Goal: Task Accomplishment & Management: Complete application form

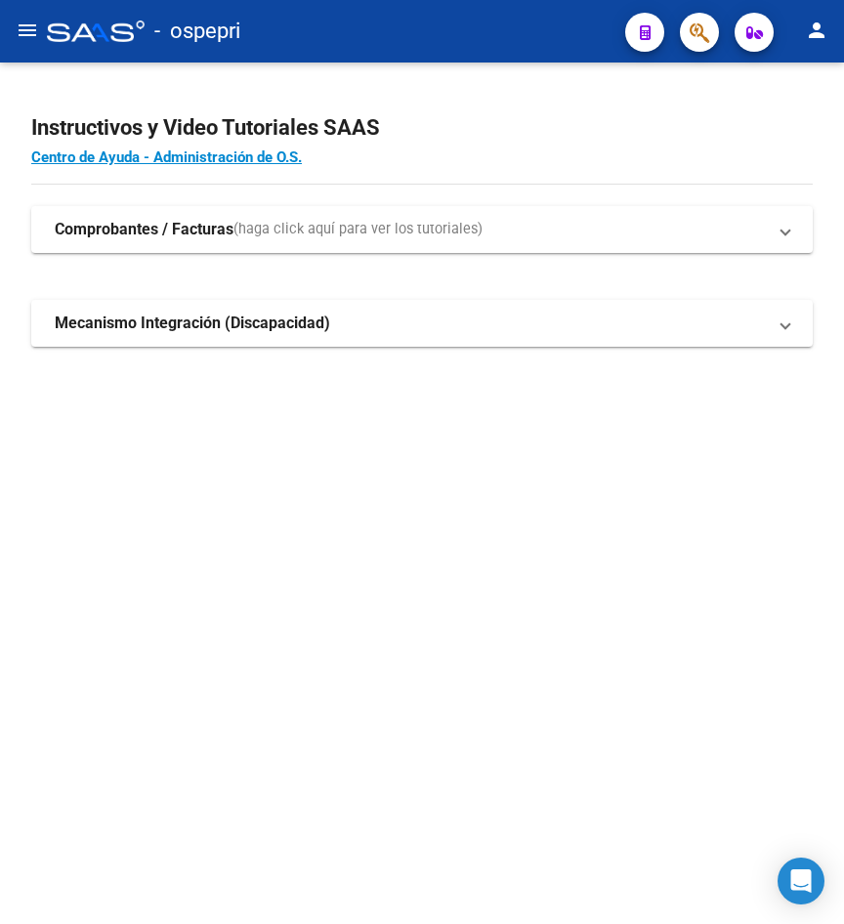
click at [31, 25] on mat-icon "menu" at bounding box center [27, 30] width 23 height 23
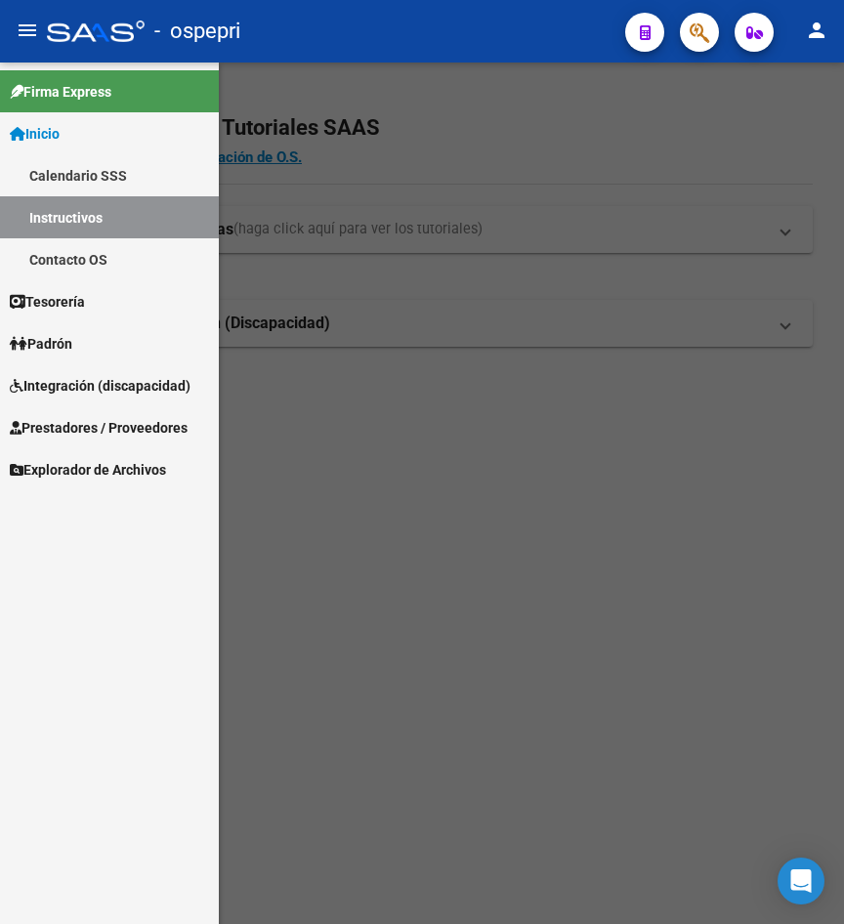
click at [300, 557] on div at bounding box center [422, 492] width 844 height 861
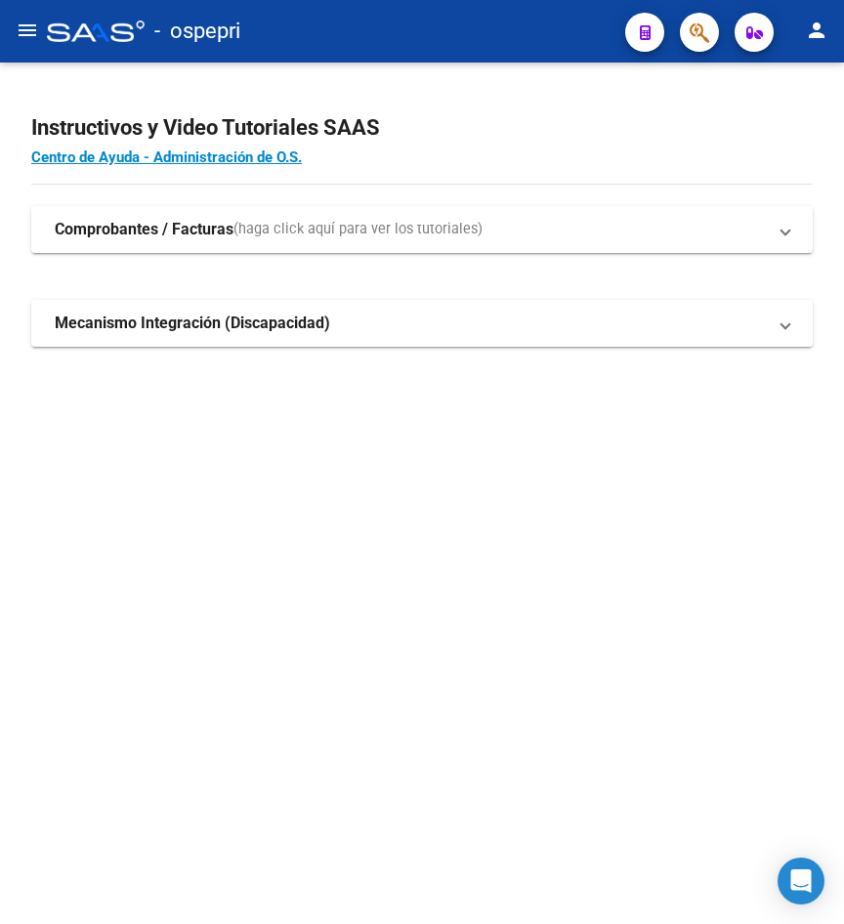
click at [22, 29] on mat-icon "menu" at bounding box center [27, 30] width 23 height 23
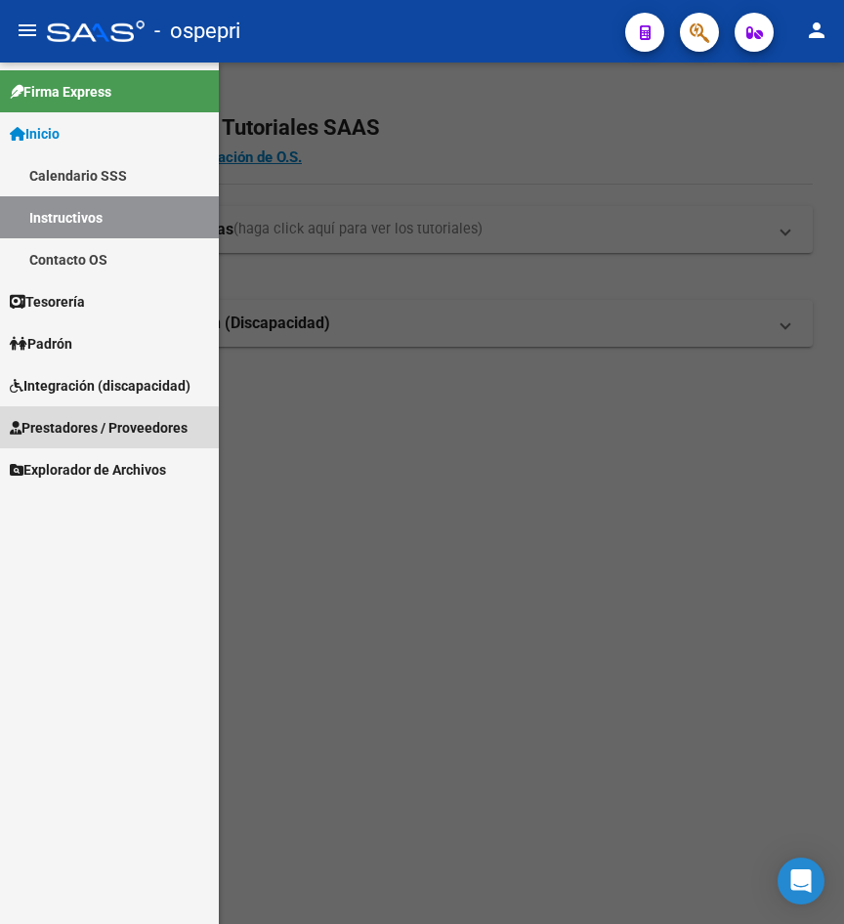
click at [94, 430] on span "Prestadores / Proveedores" at bounding box center [99, 427] width 178 height 21
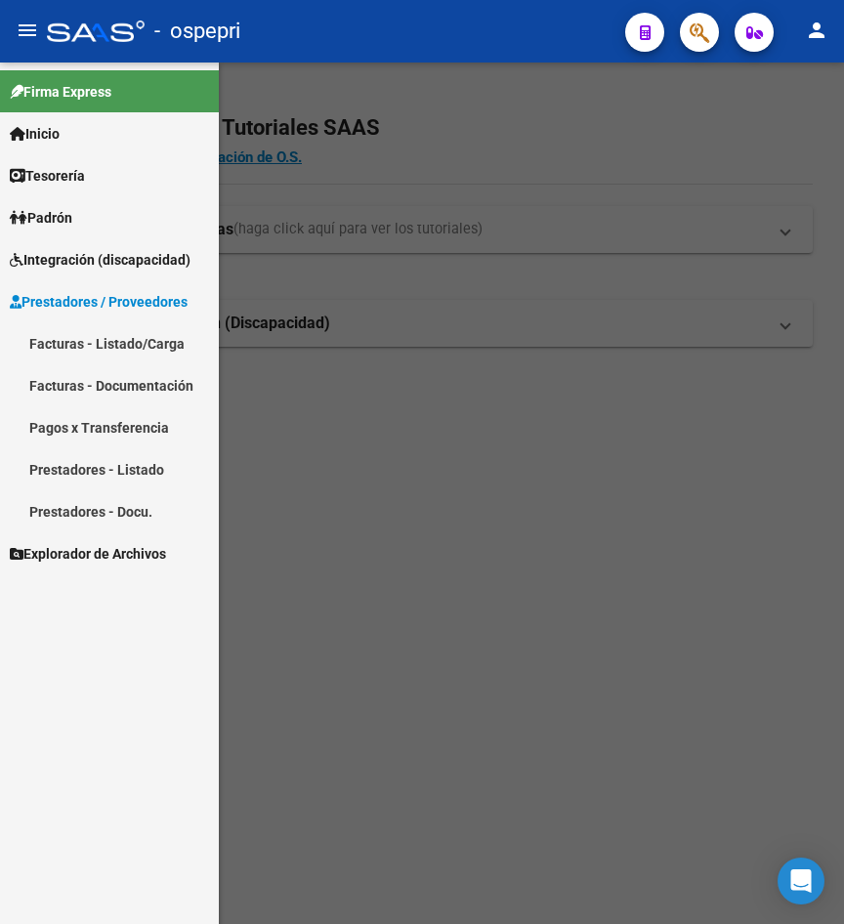
click at [103, 474] on link "Prestadores - Listado" at bounding box center [109, 469] width 219 height 42
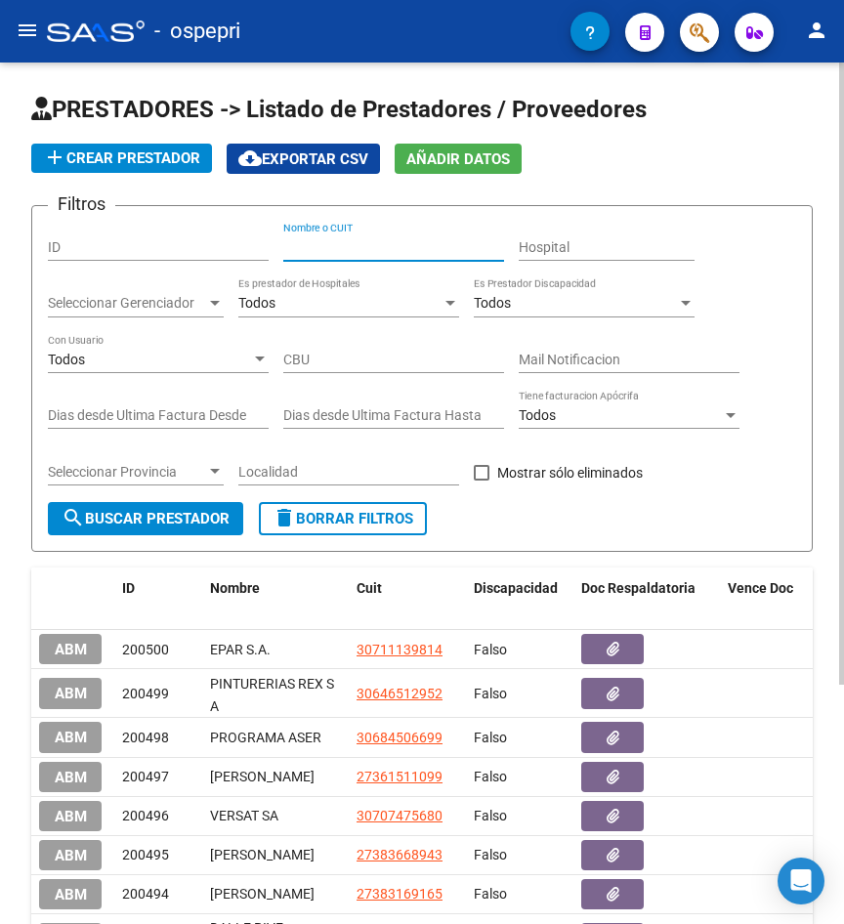
click at [297, 245] on input "Nombre o CUIT" at bounding box center [393, 247] width 221 height 17
paste input "27304038980"
type input "27304038980"
click at [166, 518] on span "search Buscar Prestador" at bounding box center [146, 519] width 168 height 18
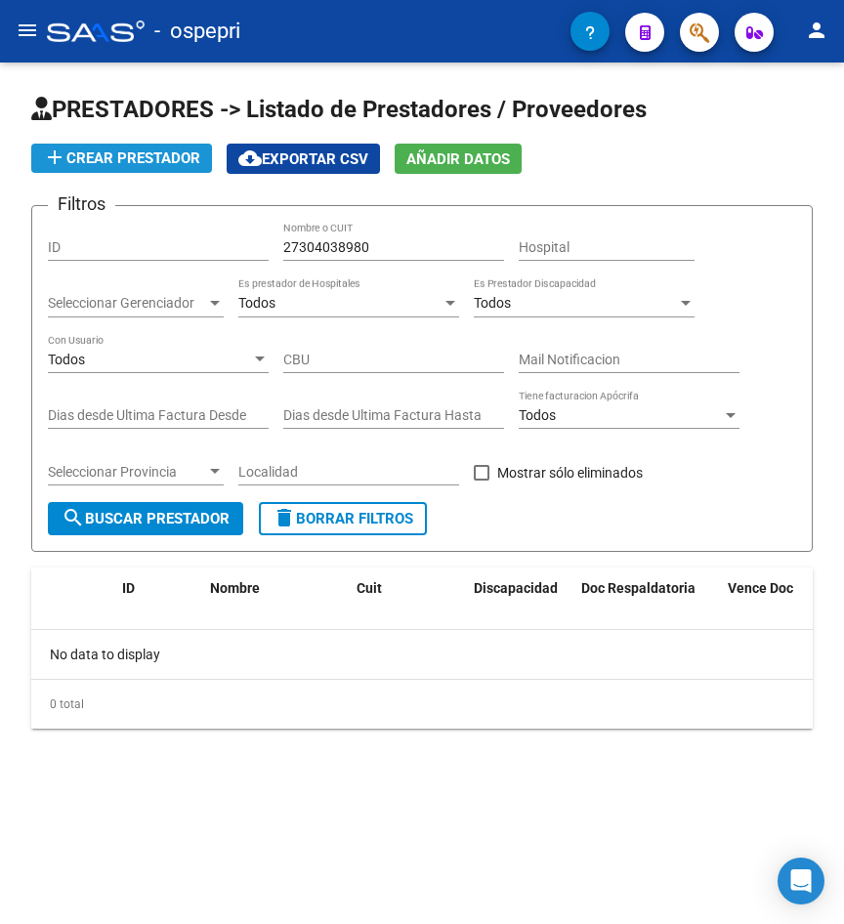
click at [111, 158] on span "add Crear Prestador" at bounding box center [121, 158] width 157 height 18
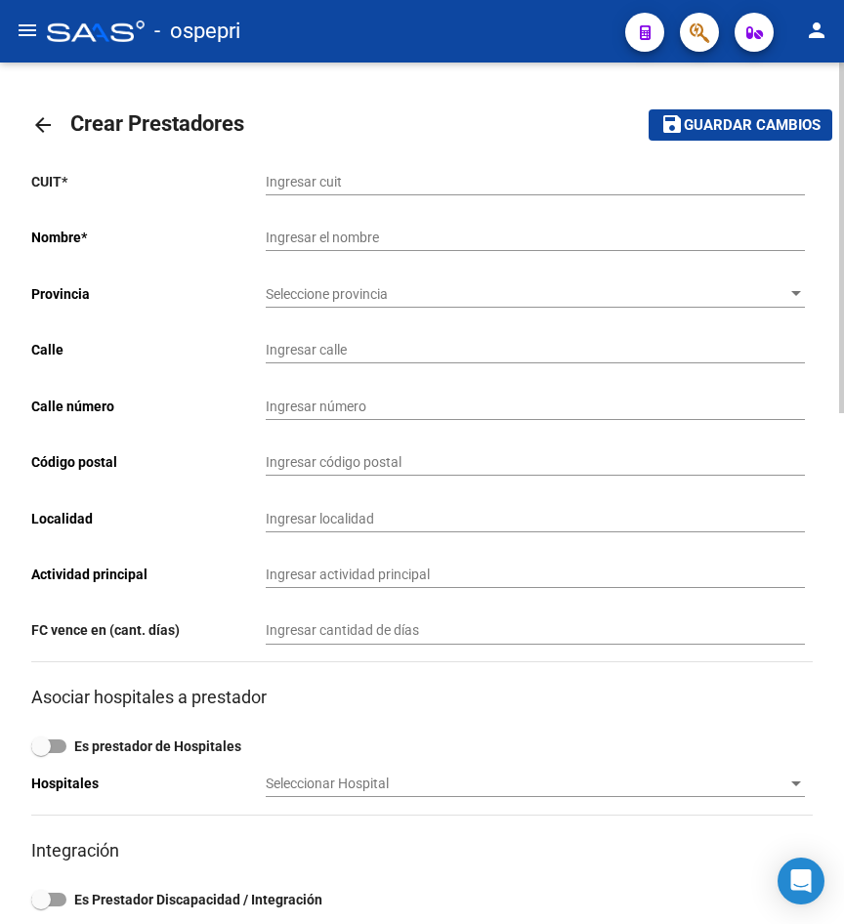
drag, startPoint x: 302, startPoint y: 172, endPoint x: 289, endPoint y: 175, distance: 13.0
paste input "27-30403898-0"
type input "27-30403898-0"
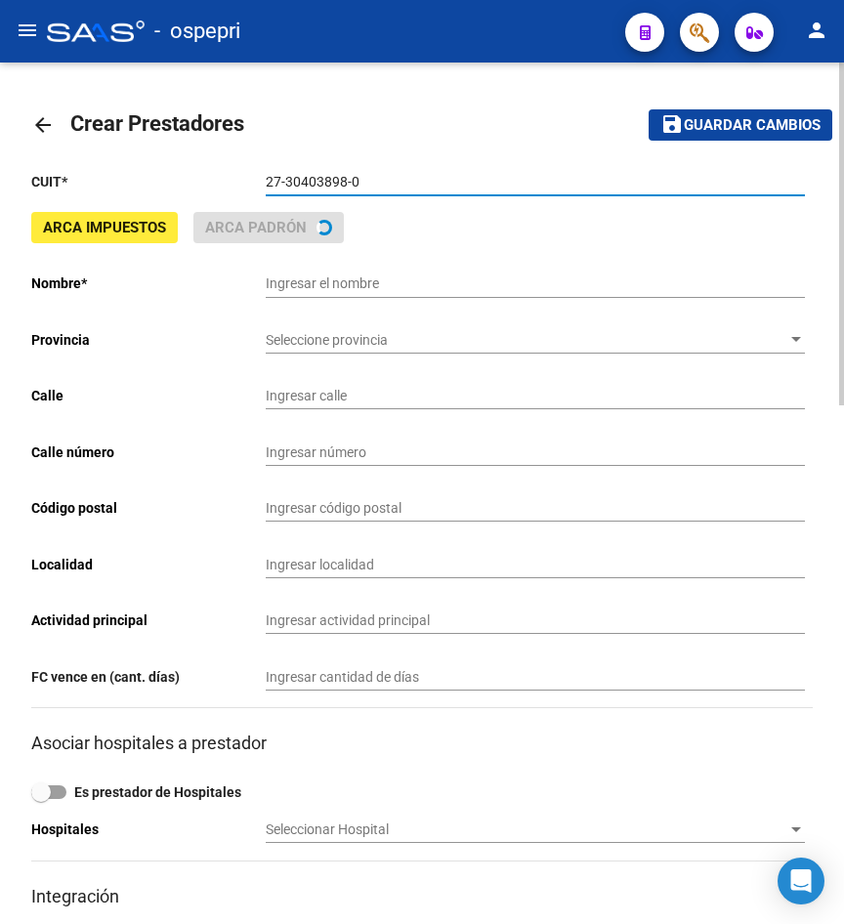
type input "[PERSON_NAME]"
type input "[GEOGRAPHIC_DATA] 1741"
type input "1741"
type input "8324"
type input "CIPOLLETTI"
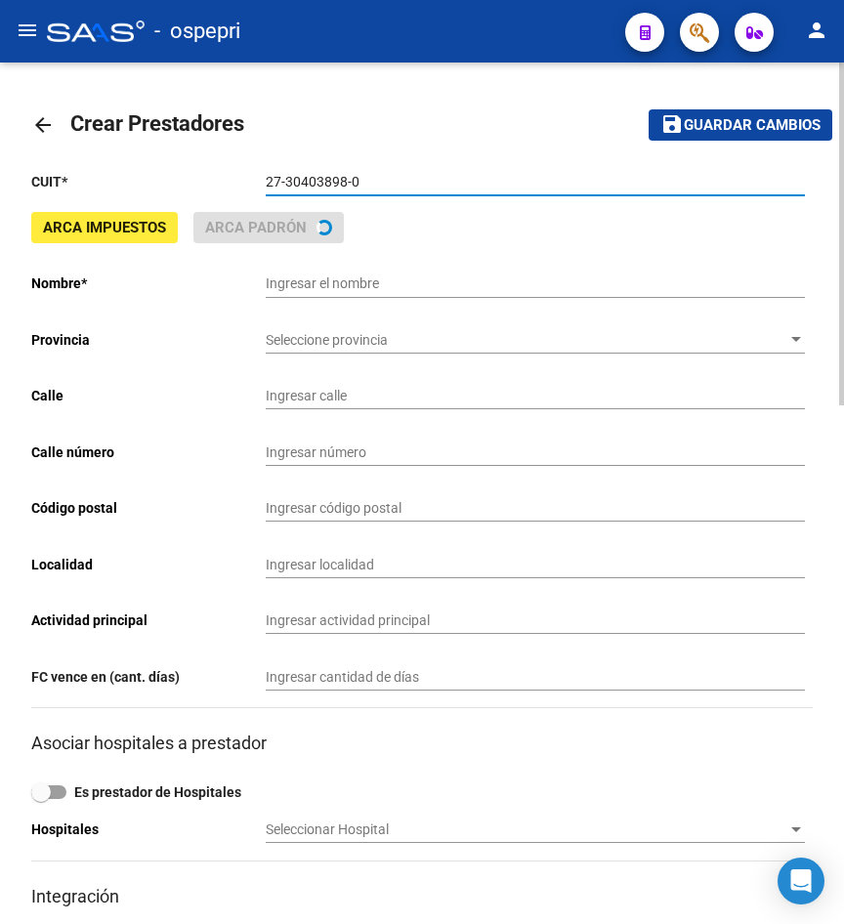
type input "869090"
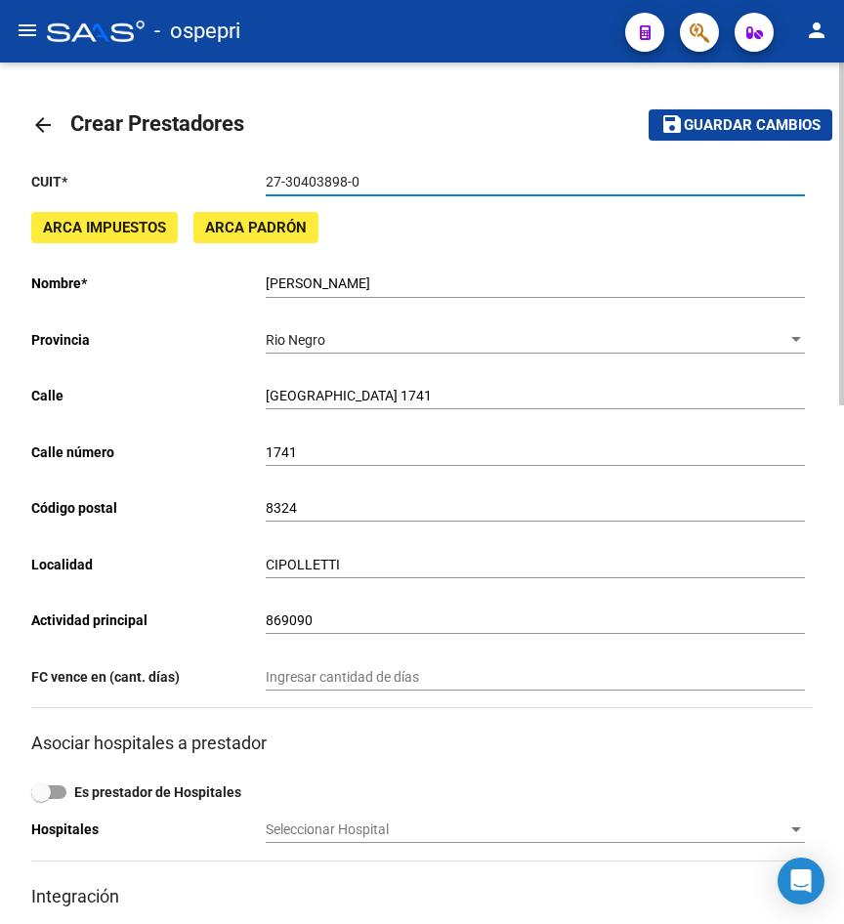
type input "27-30403898-0"
click at [664, 125] on mat-icon "save" at bounding box center [671, 123] width 23 height 23
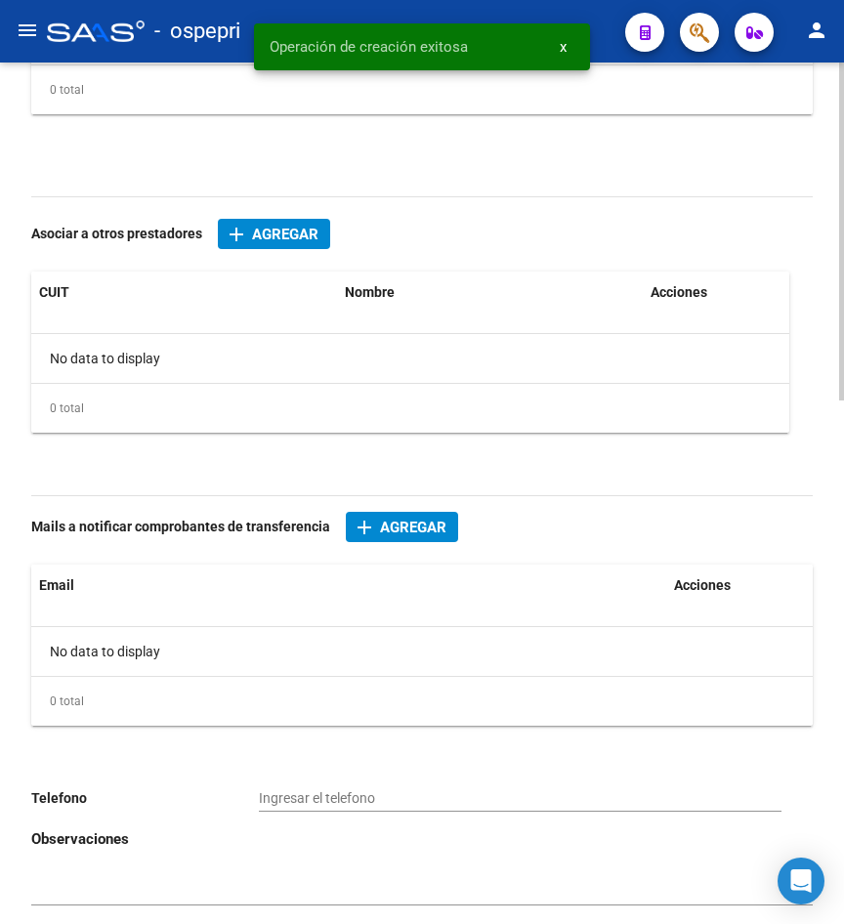
scroll to position [1333, 0]
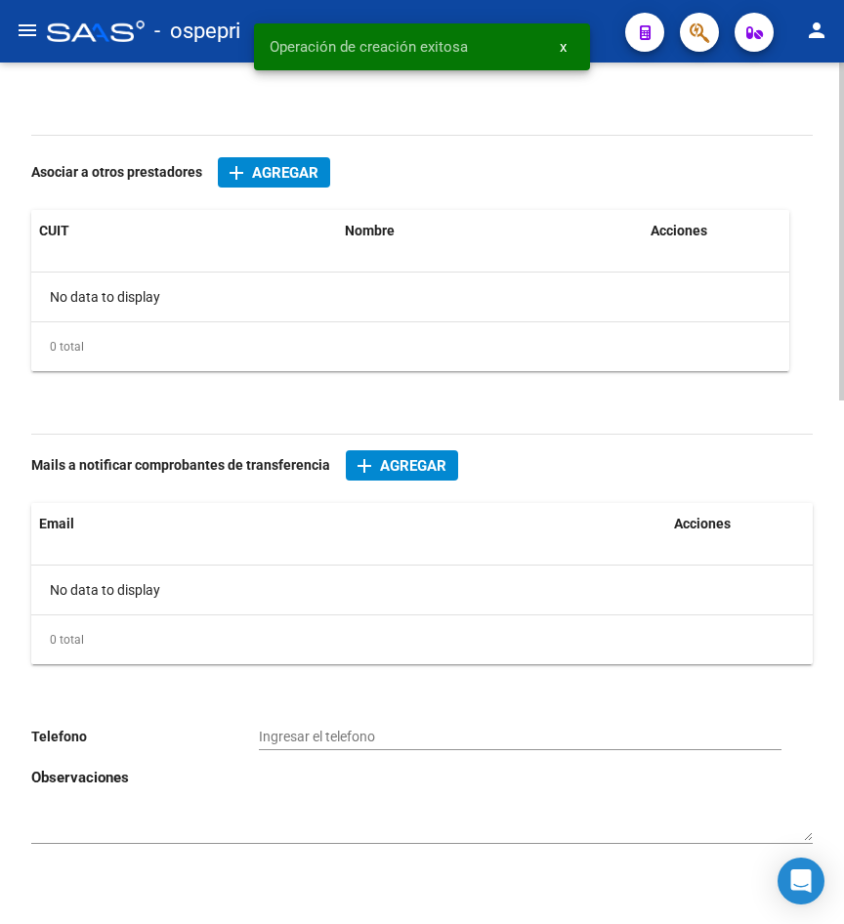
click at [388, 468] on span "Agregar" at bounding box center [413, 466] width 66 height 18
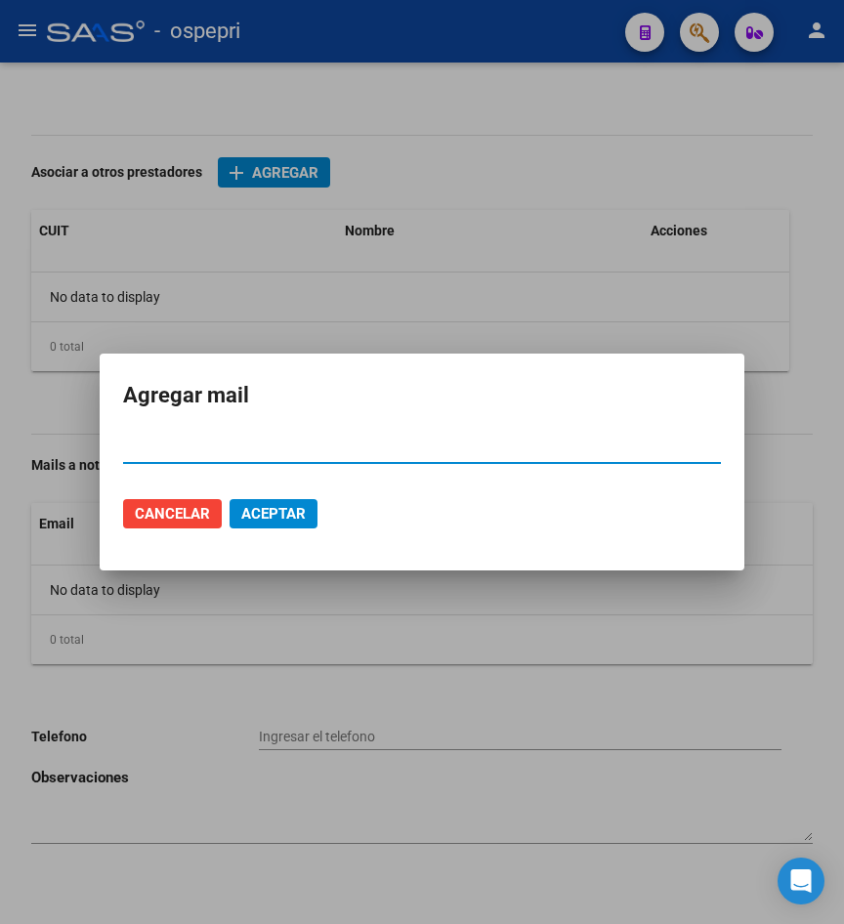
click at [195, 446] on input "Email" at bounding box center [422, 448] width 598 height 18
paste input "[EMAIL_ADDRESS][DOMAIN_NAME]"
type input "[EMAIL_ADDRESS][DOMAIN_NAME]"
click at [265, 523] on button "Aceptar" at bounding box center [273, 513] width 88 height 29
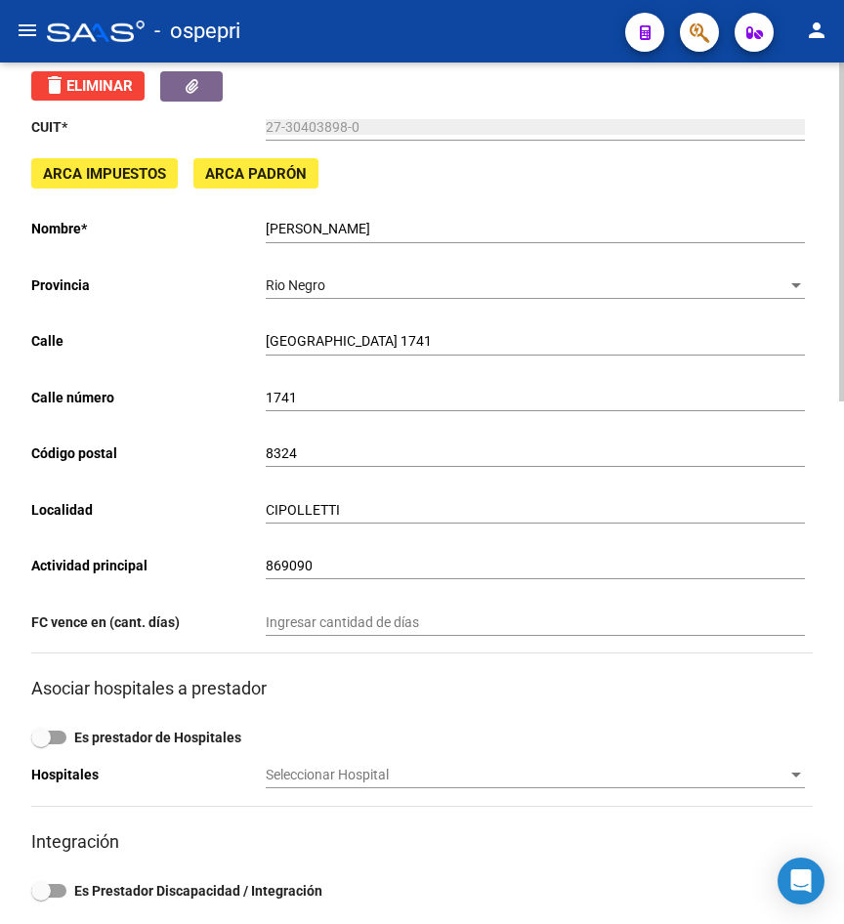
scroll to position [0, 0]
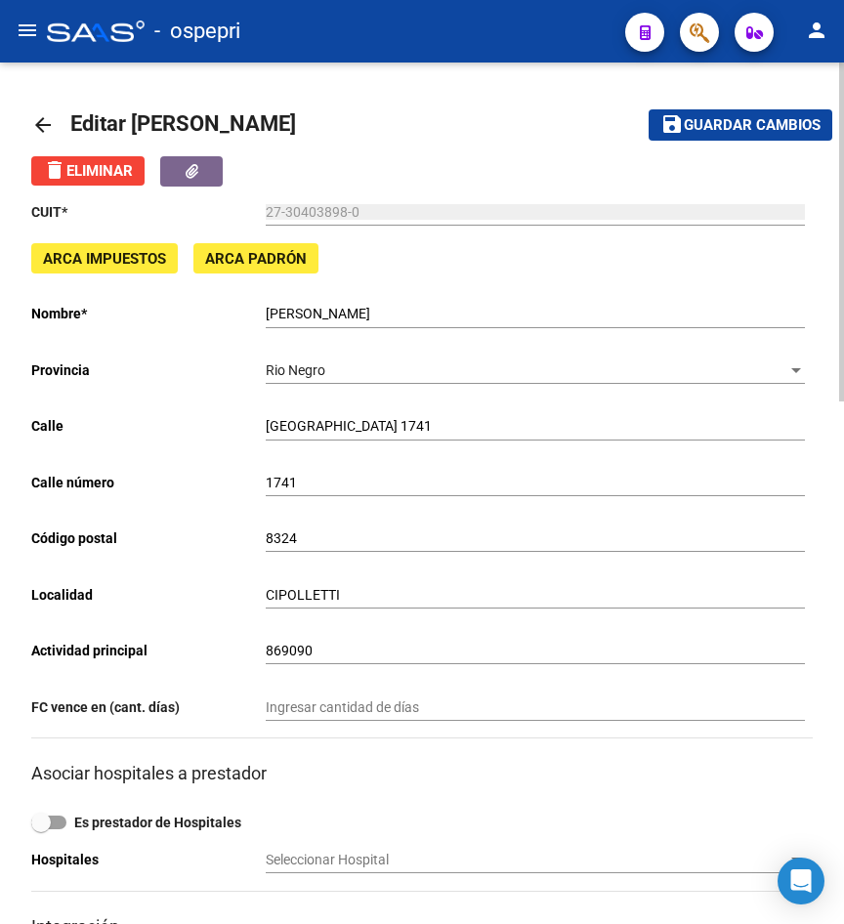
click at [727, 128] on span "Guardar cambios" at bounding box center [752, 126] width 137 height 18
